Goal: Go to known website: Go to known website

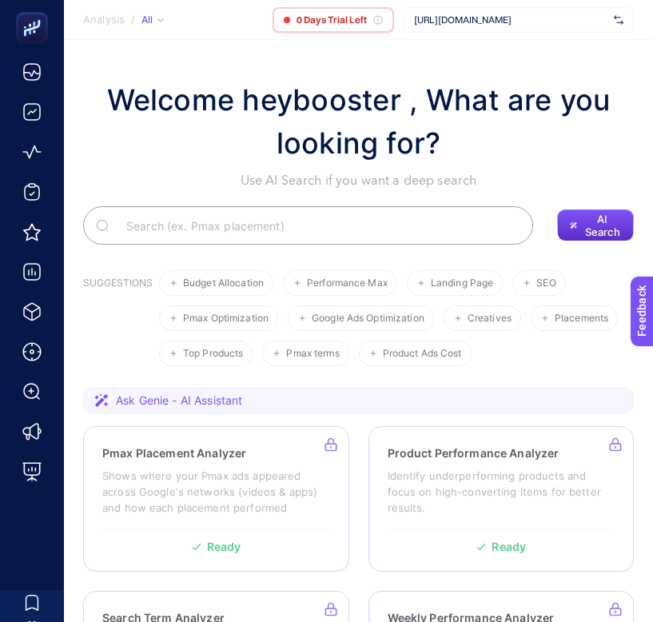
click at [533, 23] on span "[URL][DOMAIN_NAME]" at bounding box center [510, 20] width 193 height 13
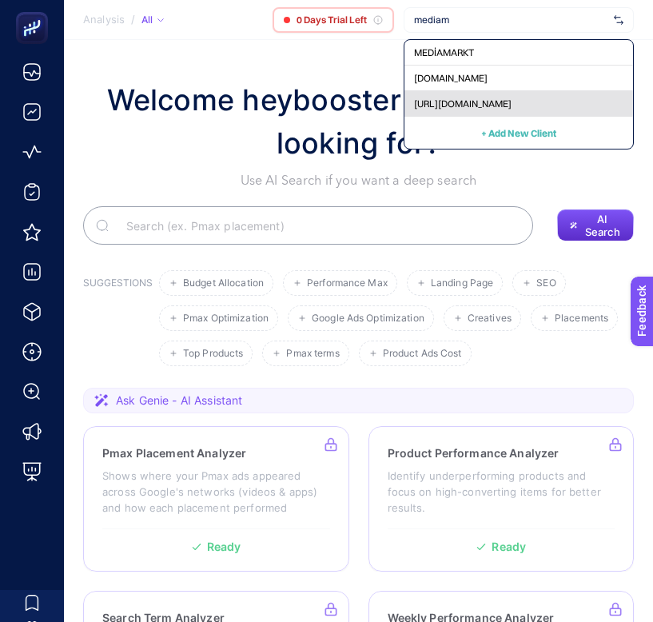
type input "mediam"
click at [492, 104] on span "[URL][DOMAIN_NAME]" at bounding box center [463, 104] width 98 height 13
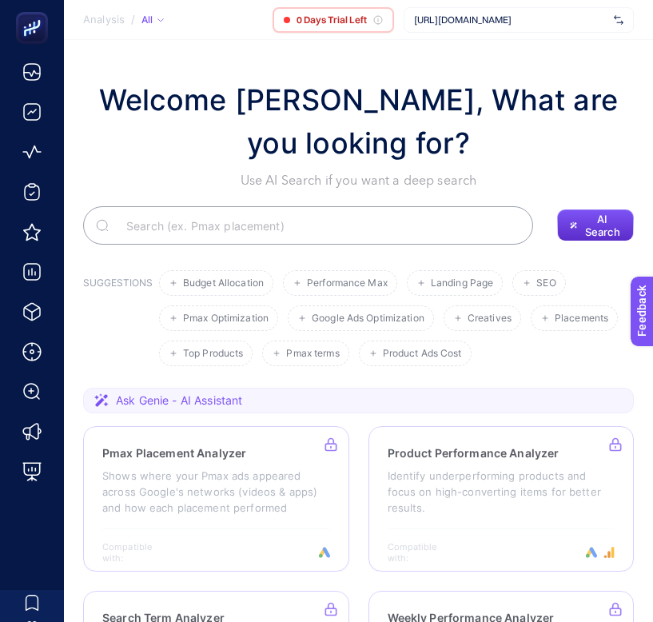
click at [501, 24] on span "[URL][DOMAIN_NAME]" at bounding box center [510, 20] width 193 height 13
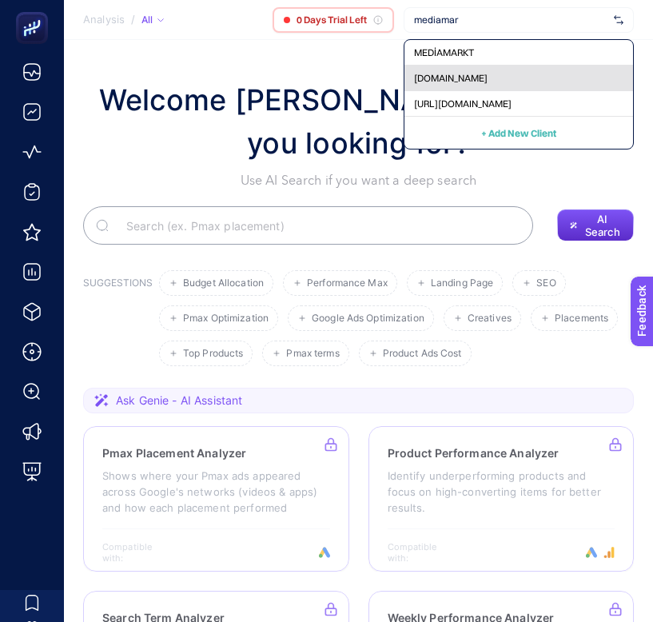
type input "mediamar"
click at [450, 87] on div "[DOMAIN_NAME]" at bounding box center [519, 79] width 229 height 26
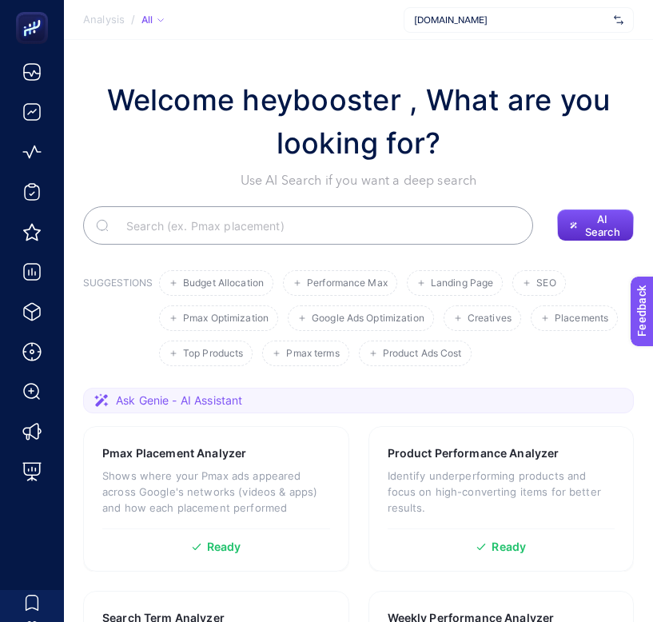
click at [522, 22] on span "[DOMAIN_NAME]" at bounding box center [510, 20] width 193 height 13
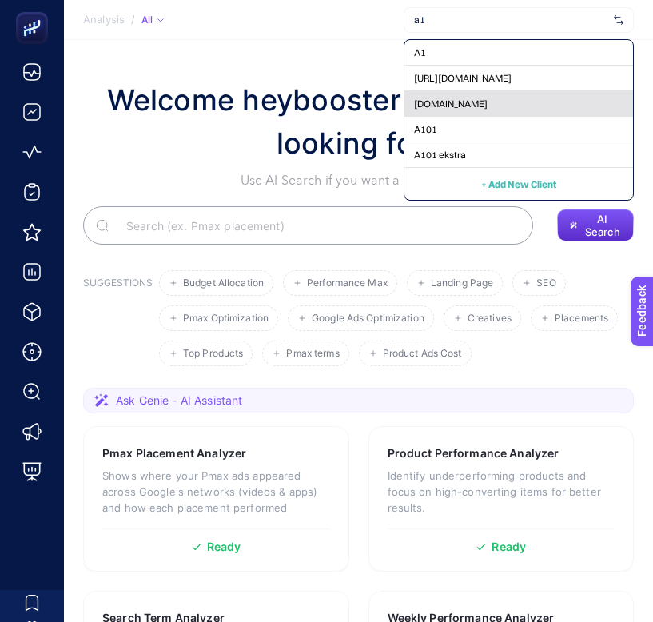
type input "a1"
click at [488, 98] on span "[DOMAIN_NAME]" at bounding box center [451, 104] width 74 height 13
